Goal: Task Accomplishment & Management: Manage account settings

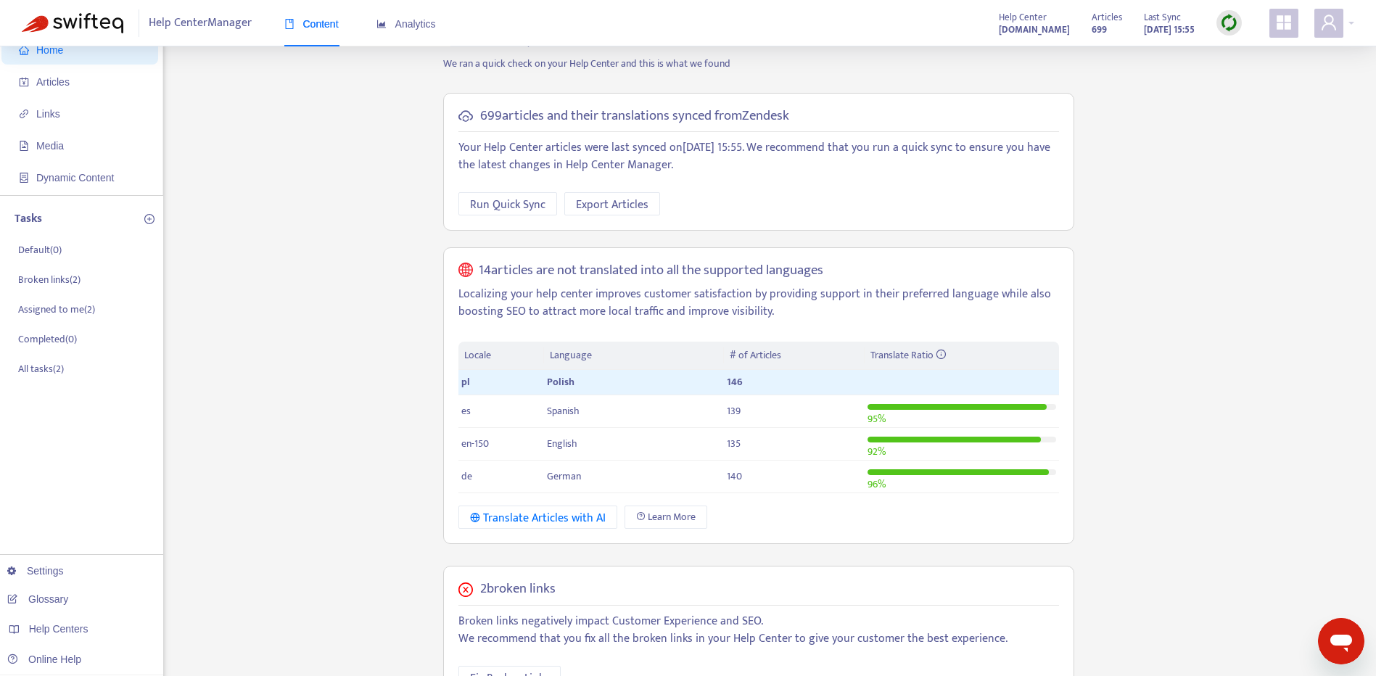
scroll to position [33, 0]
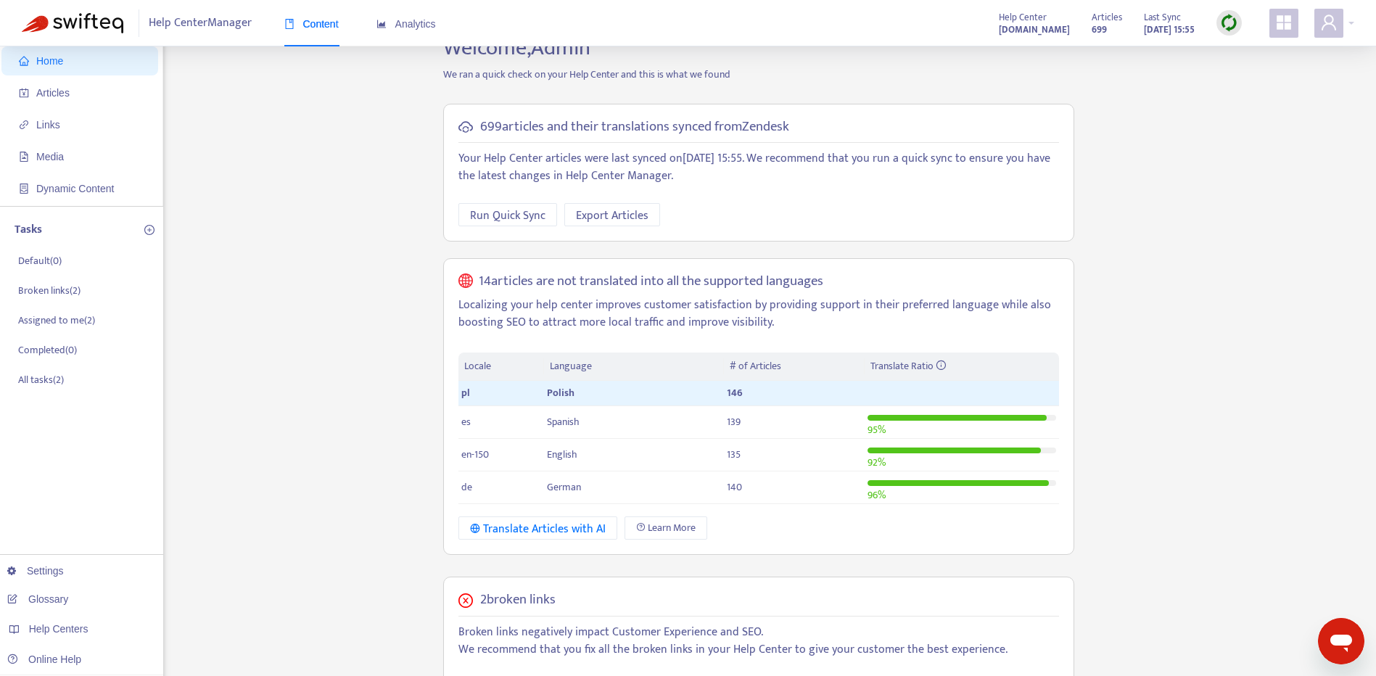
click at [1092, 28] on strong "699" at bounding box center [1099, 30] width 15 height 16
click at [1338, 27] on span at bounding box center [1329, 23] width 29 height 29
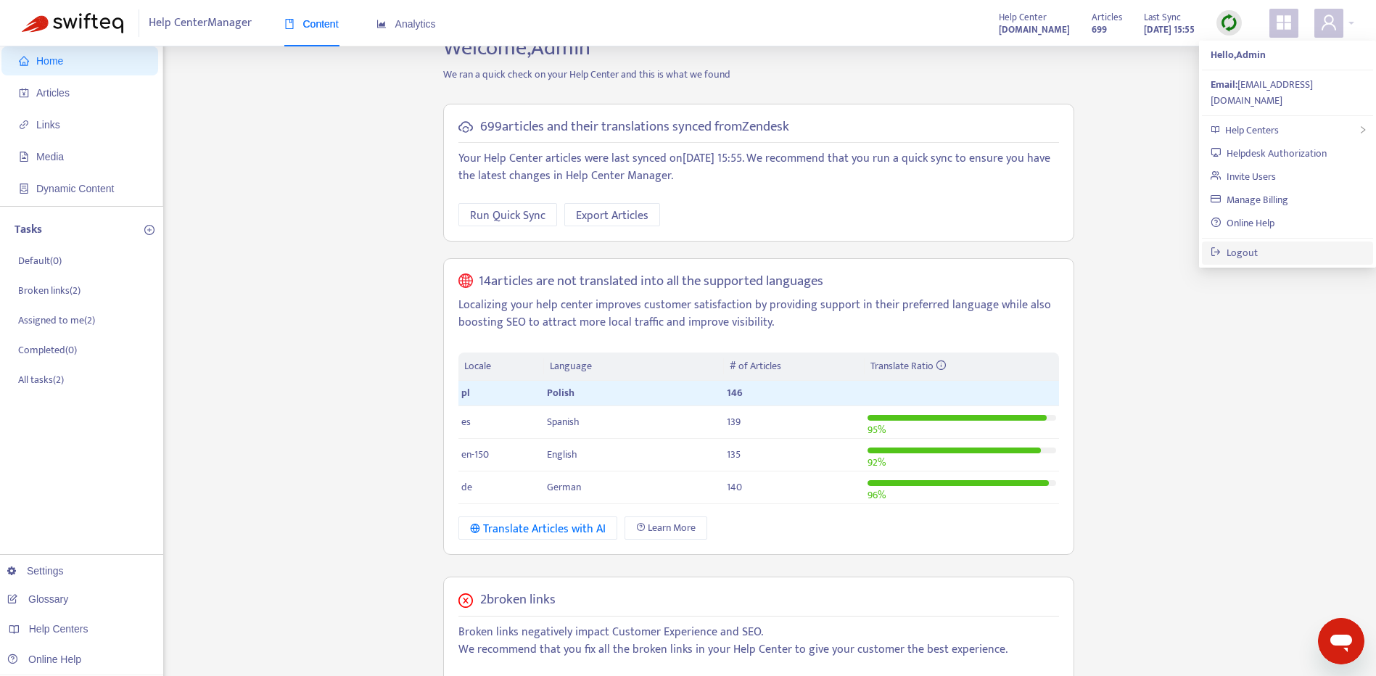
click at [1258, 245] on link "Logout" at bounding box center [1234, 253] width 47 height 17
